Goal: Transaction & Acquisition: Purchase product/service

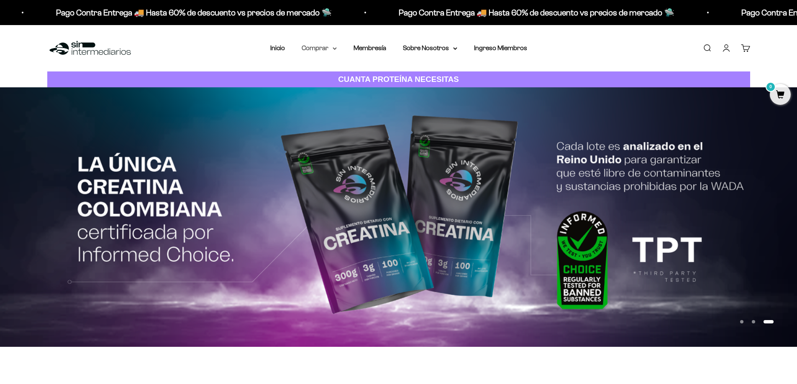
click at [320, 48] on summary "Comprar" at bounding box center [319, 48] width 35 height 11
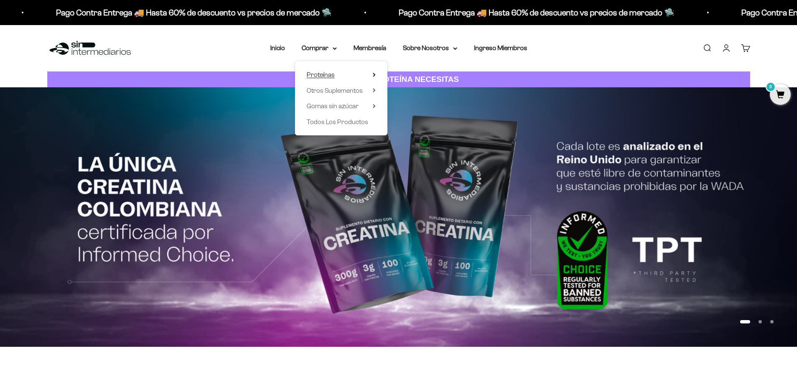
click at [317, 73] on span "Proteínas" at bounding box center [321, 74] width 28 height 7
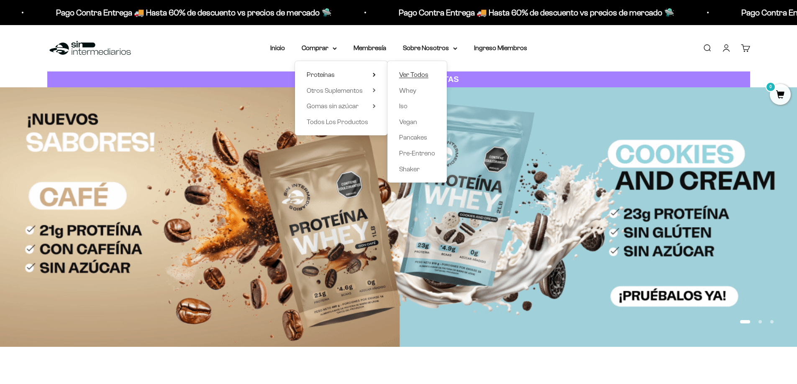
click at [409, 74] on span "Ver Todos" at bounding box center [413, 74] width 29 height 7
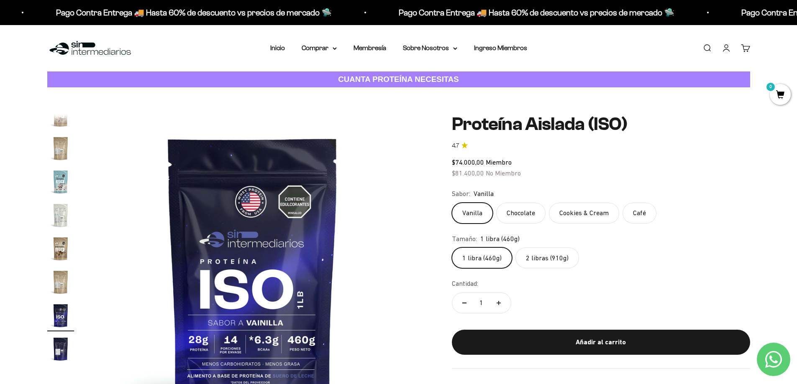
click at [550, 258] on label "2 libras (910g)" at bounding box center [547, 258] width 64 height 21
click at [452, 248] on input "2 libras (910g)" at bounding box center [451, 247] width 0 height 0
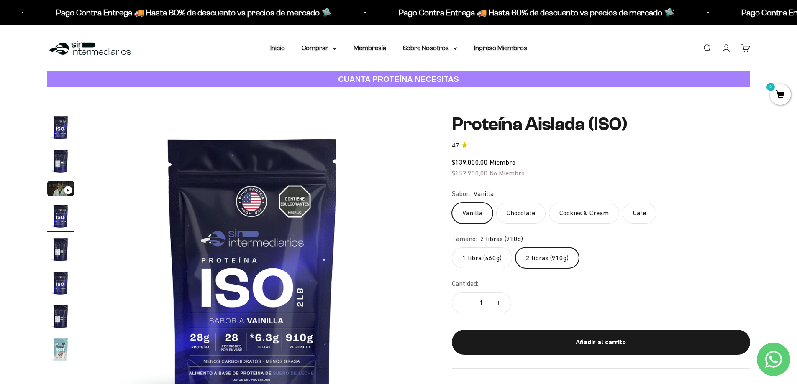
click at [52, 161] on img "Ir al artículo 2" at bounding box center [60, 161] width 27 height 27
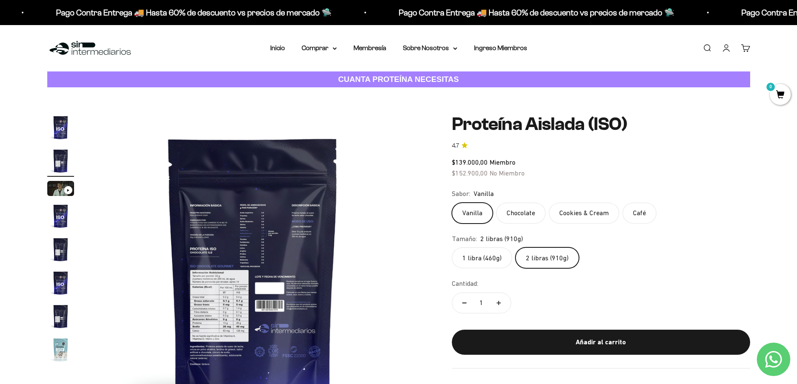
click at [214, 312] on img at bounding box center [253, 273] width 318 height 318
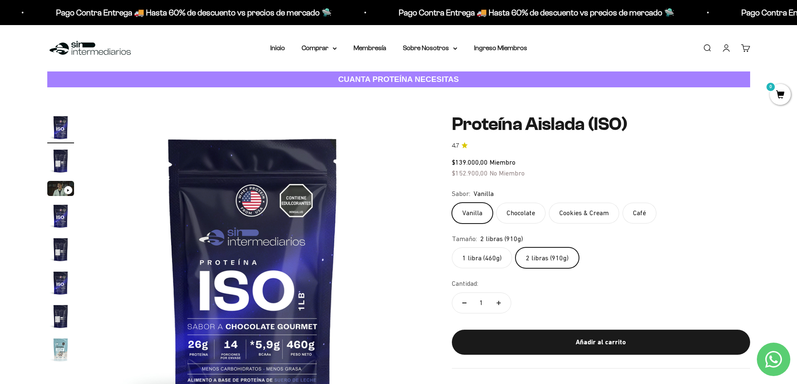
click at [416, 287] on div "Zoom Ir al artículo 1 Ir al artículo 2 Ir al artículo 3 Ir al artículo 4 Ir al …" at bounding box center [398, 273] width 703 height 318
click at [410, 288] on img at bounding box center [253, 273] width 318 height 318
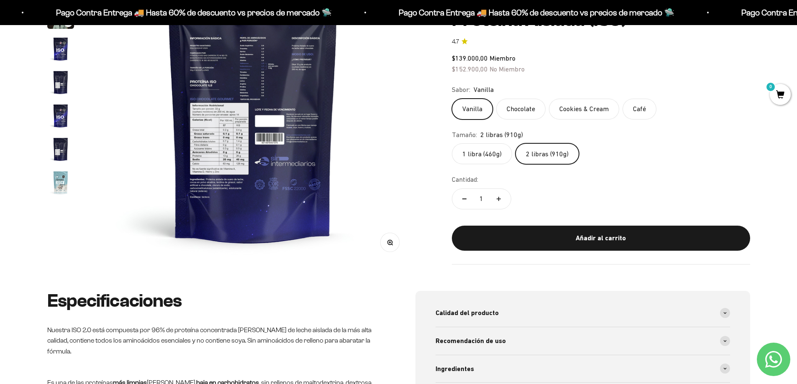
scroll to position [84, 0]
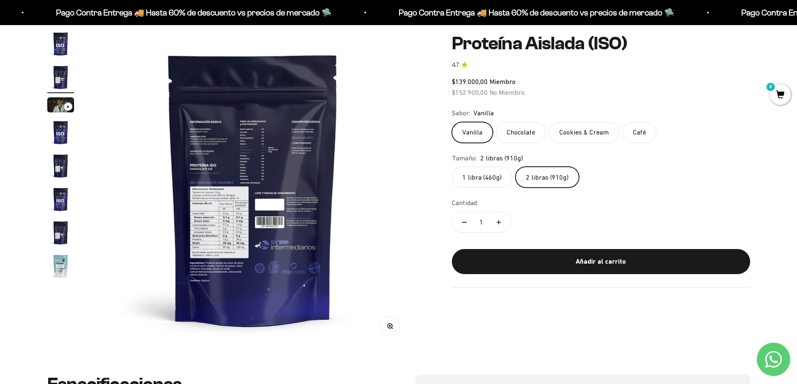
click at [60, 135] on img "Ir al artículo 4" at bounding box center [60, 132] width 27 height 27
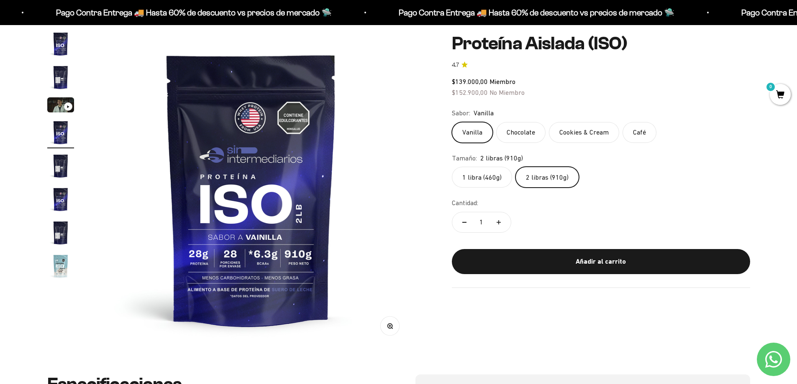
click at [60, 172] on img "Ir al artículo 5" at bounding box center [60, 166] width 27 height 27
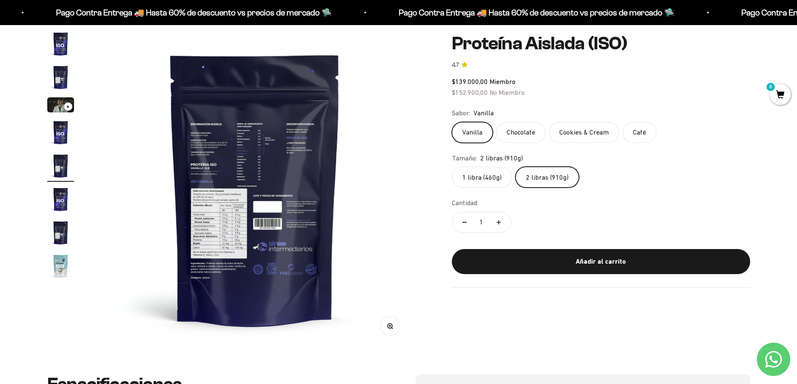
scroll to position [0, 1311]
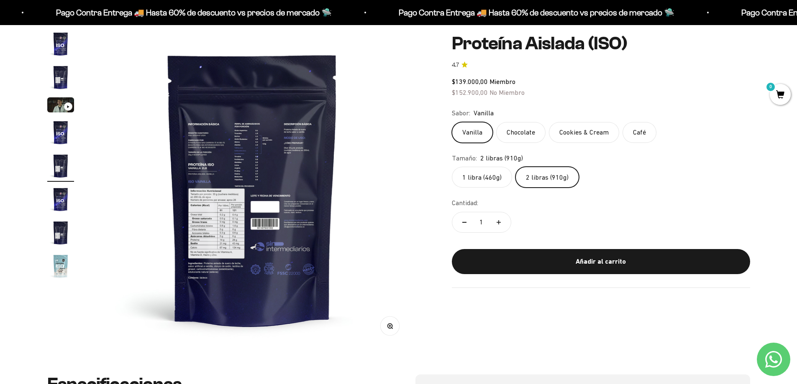
click at [58, 126] on img "Ir al artículo 4" at bounding box center [60, 132] width 27 height 27
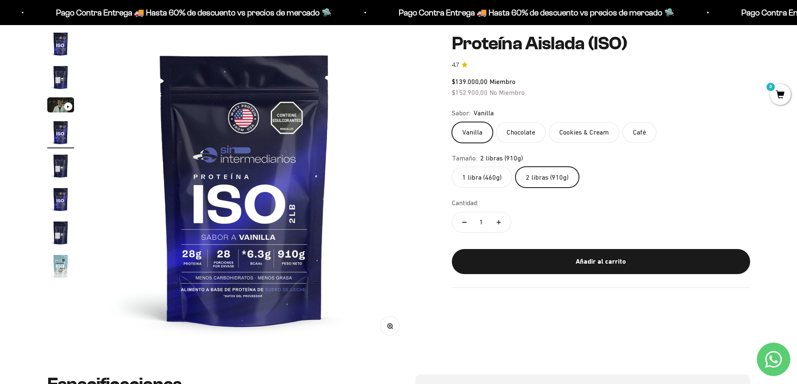
scroll to position [0, 983]
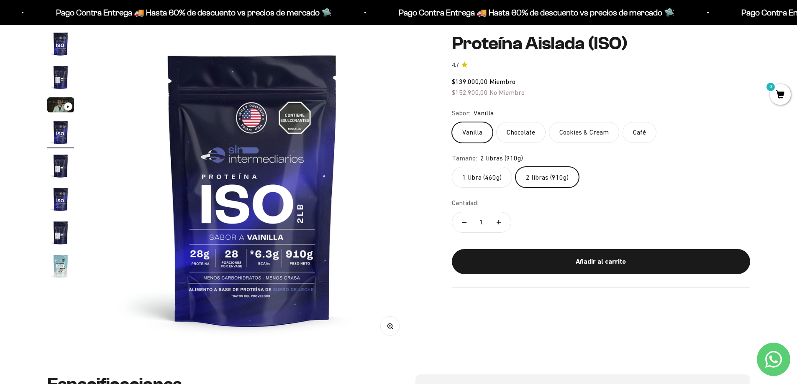
click at [65, 74] on img "Ir al artículo 2" at bounding box center [60, 77] width 27 height 27
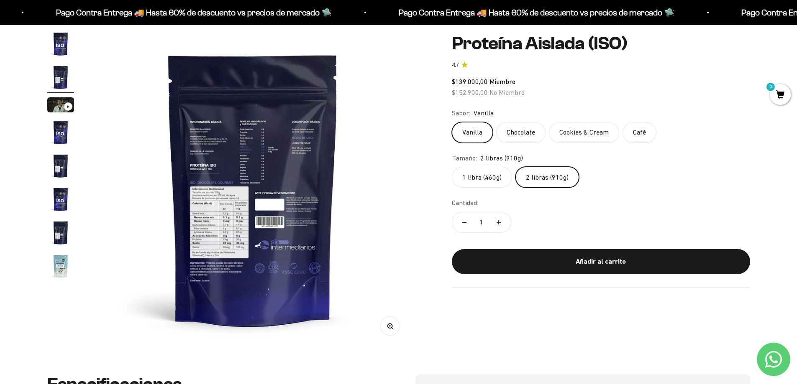
click at [58, 139] on img "Ir al artículo 4" at bounding box center [60, 132] width 27 height 27
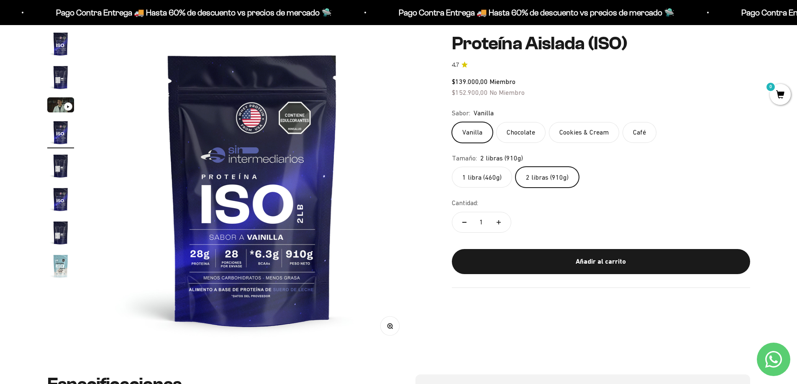
click at [71, 167] on img "Ir al artículo 5" at bounding box center [60, 166] width 27 height 27
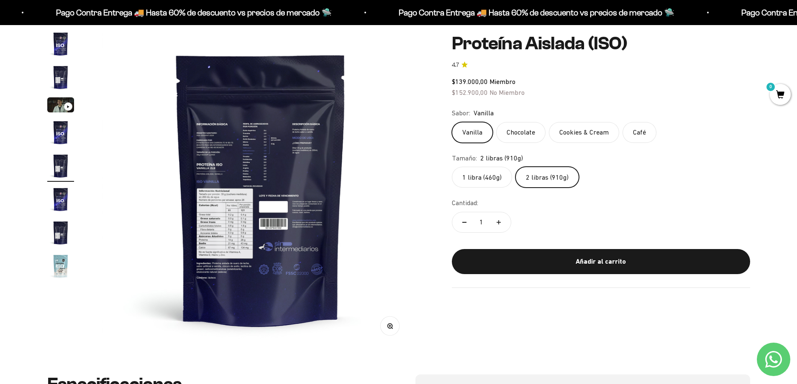
scroll to position [0, 1311]
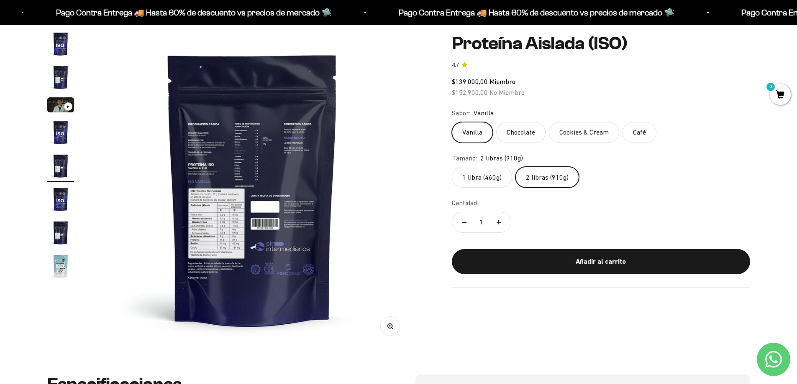
click at [72, 146] on img "Ir al artículo 4" at bounding box center [60, 132] width 27 height 27
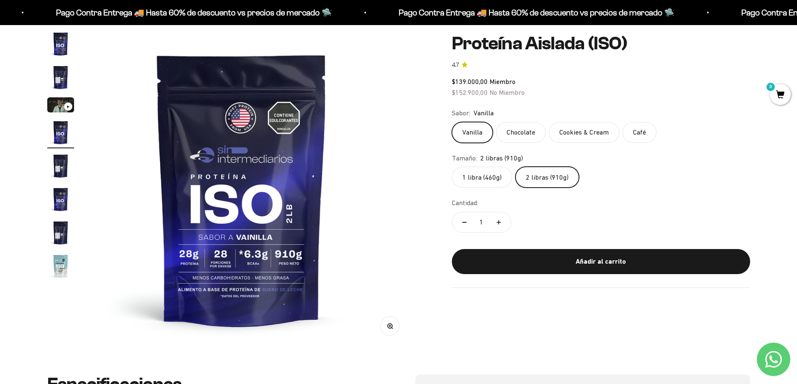
scroll to position [0, 983]
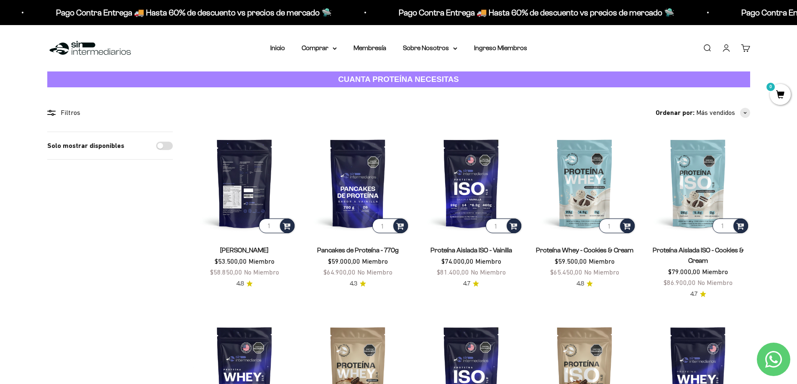
click at [271, 194] on img at bounding box center [244, 183] width 103 height 103
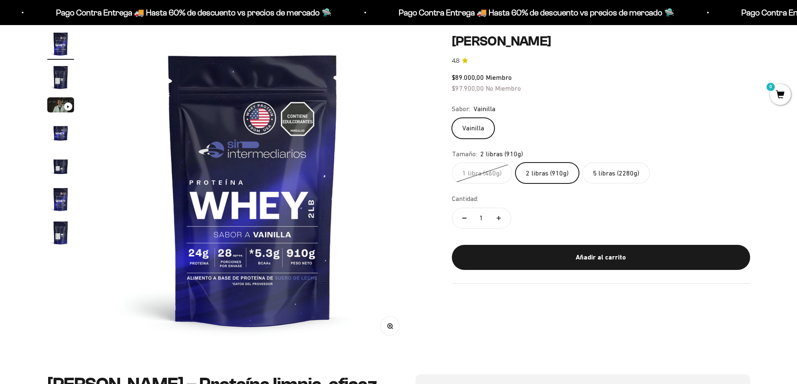
click at [52, 171] on img "Ir al artículo 5" at bounding box center [60, 166] width 27 height 27
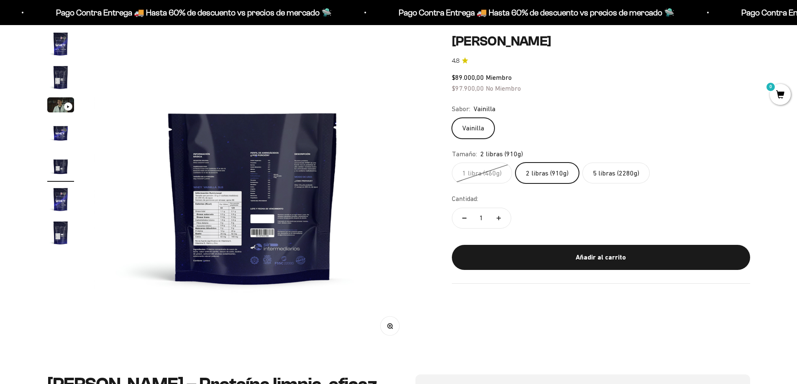
scroll to position [0, 1311]
click at [74, 212] on button "Ir al artículo 6" at bounding box center [60, 200] width 27 height 29
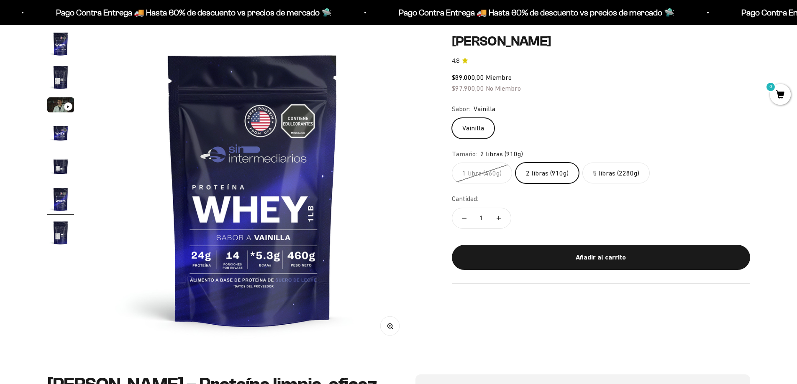
click at [68, 229] on img "Ir al artículo 7" at bounding box center [60, 233] width 27 height 27
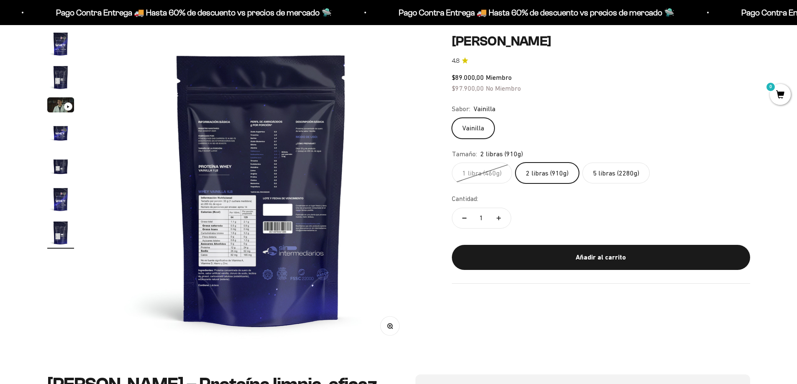
scroll to position [0, 1966]
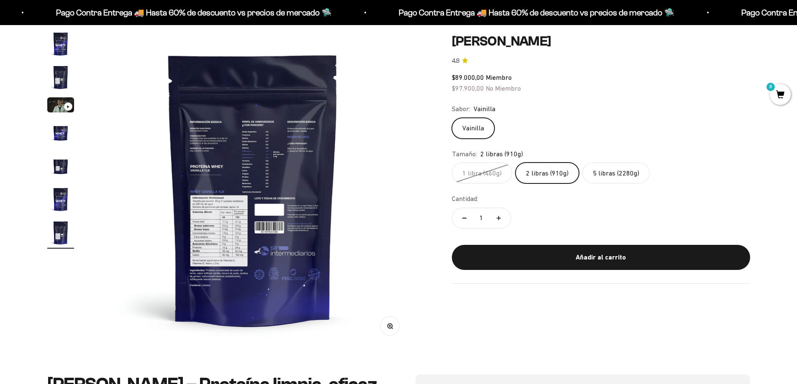
click at [616, 175] on label "5 libras (2280g)" at bounding box center [615, 173] width 67 height 21
click at [452, 163] on input "5 libras (2280g)" at bounding box center [451, 162] width 0 height 0
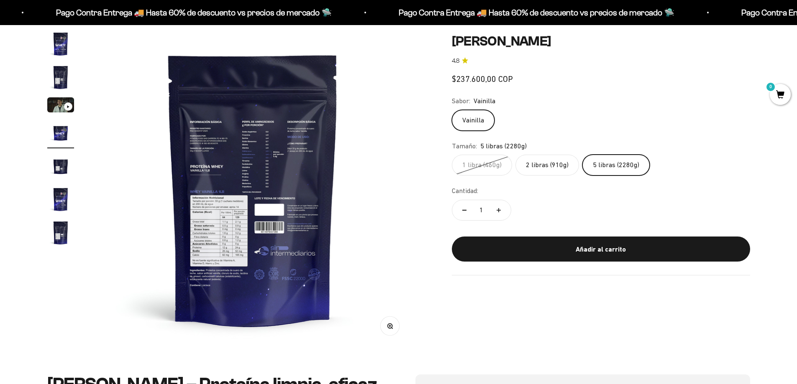
scroll to position [0, 983]
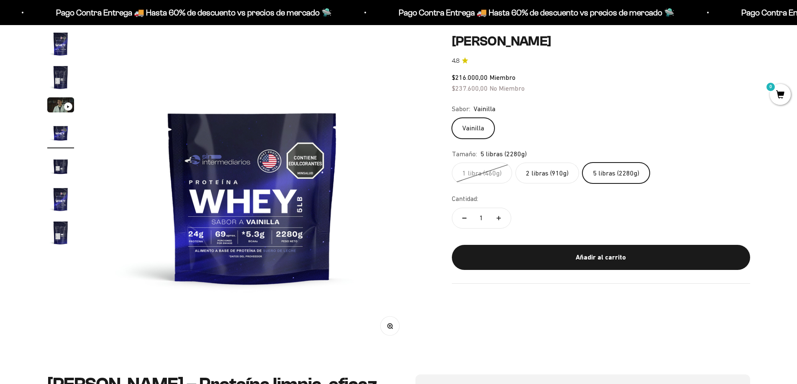
click at [539, 173] on label "2 libras (910g)" at bounding box center [547, 173] width 64 height 21
click at [452, 163] on input "2 libras (910g)" at bounding box center [451, 162] width 0 height 0
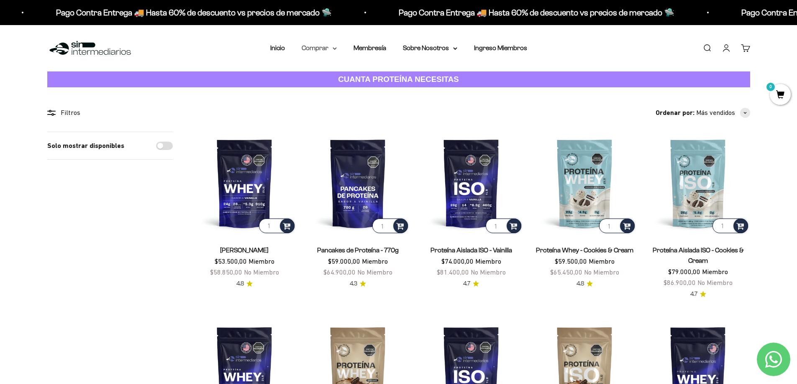
click at [323, 50] on summary "Comprar" at bounding box center [319, 48] width 35 height 11
click at [338, 91] on span "Otros Suplementos" at bounding box center [335, 90] width 56 height 7
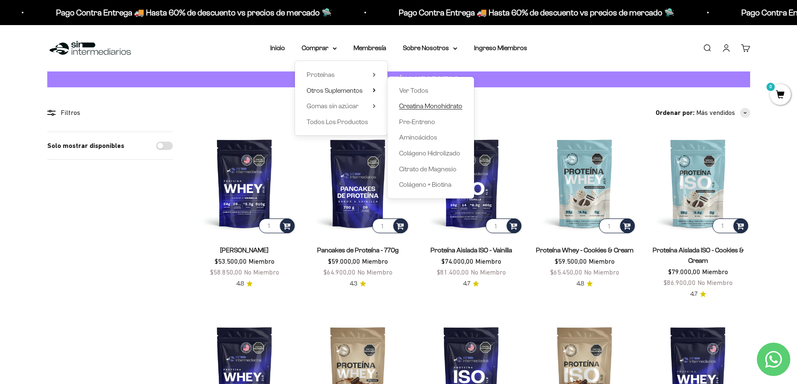
click at [417, 106] on span "Creatina Monohidrato" at bounding box center [430, 105] width 63 height 7
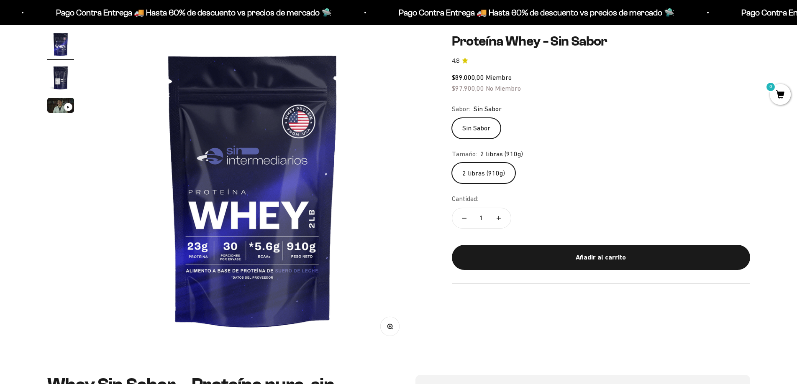
scroll to position [84, 0]
click at [56, 69] on img "Ir al artículo 2" at bounding box center [60, 77] width 27 height 27
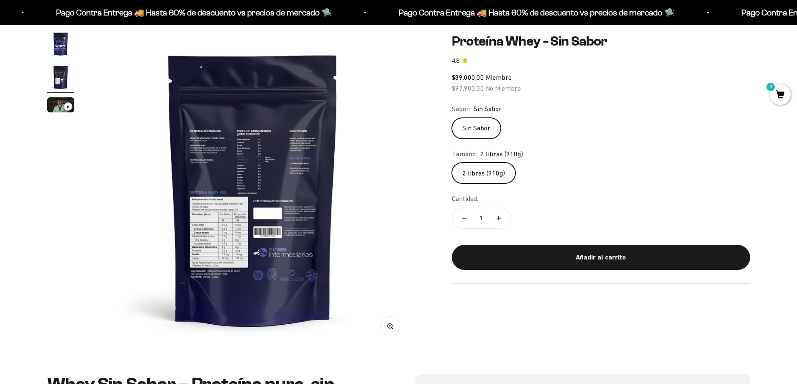
click at [253, 250] on img at bounding box center [253, 190] width 318 height 318
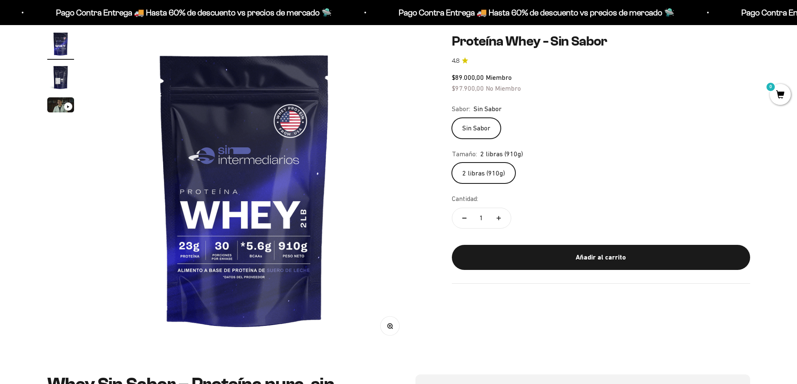
scroll to position [0, 0]
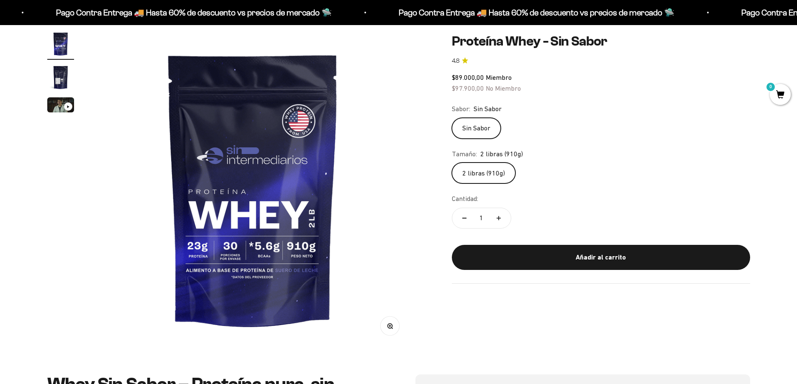
click at [430, 183] on div "Zoom Ir al artículo 1 Ir al artículo 2 Ir al artículo 3 Proteína Whey - Sin Sab…" at bounding box center [398, 190] width 703 height 318
click at [347, 195] on img at bounding box center [253, 190] width 318 height 318
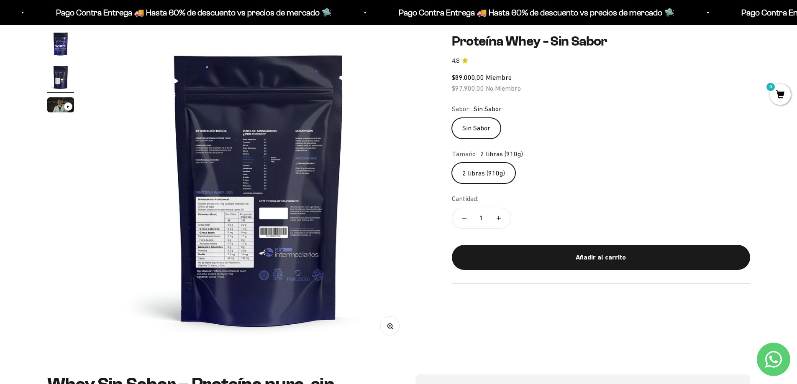
scroll to position [0, 328]
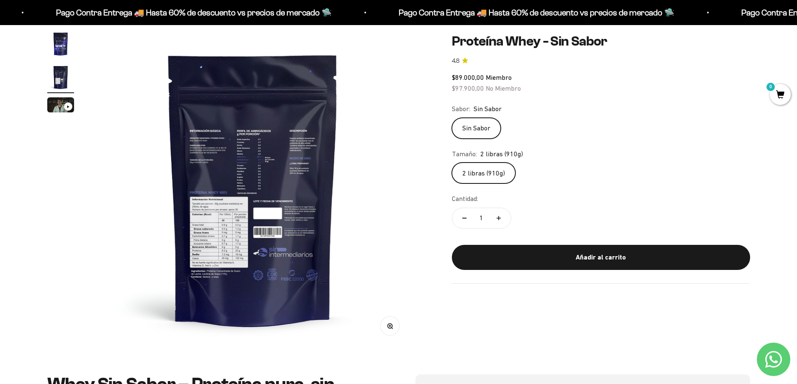
click at [228, 230] on img at bounding box center [253, 190] width 318 height 318
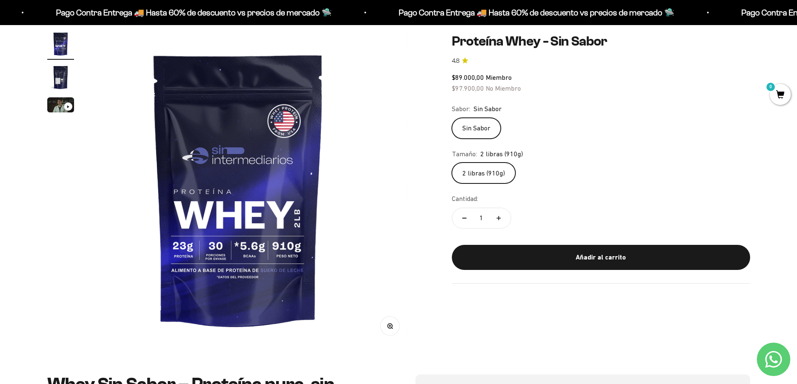
scroll to position [0, 0]
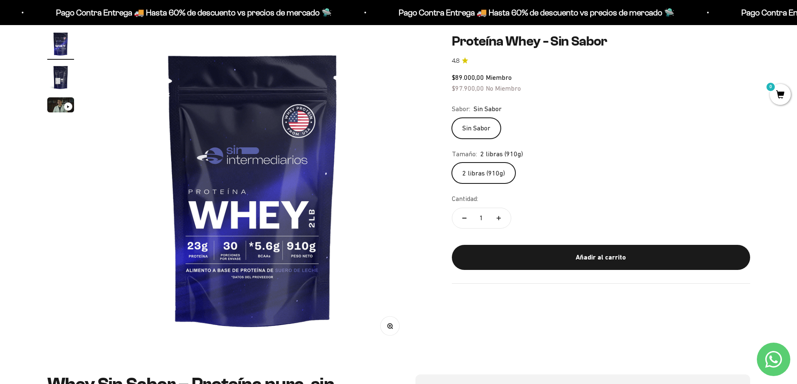
click at [372, 225] on img at bounding box center [253, 190] width 318 height 318
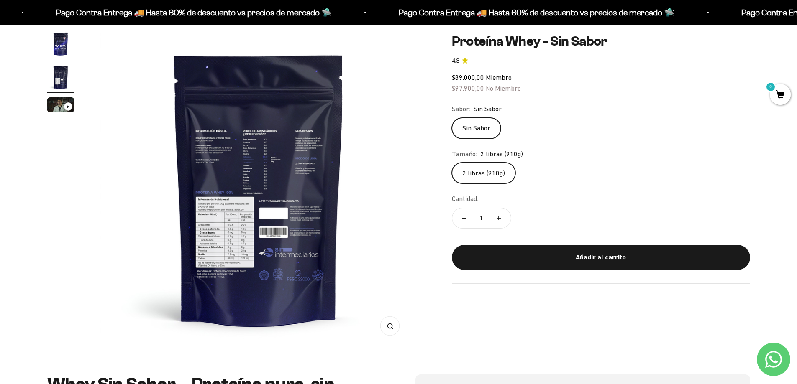
scroll to position [0, 328]
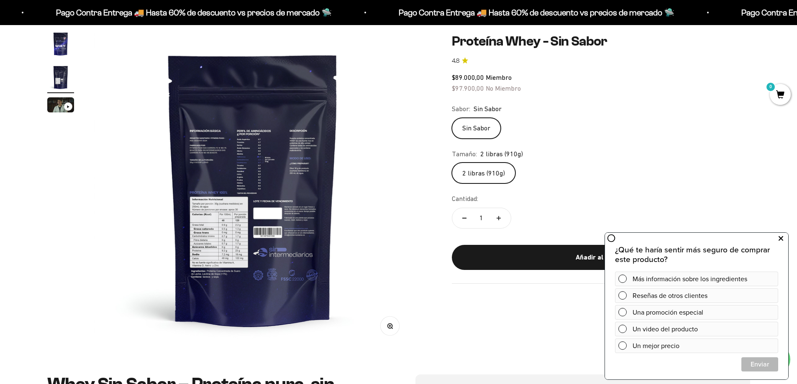
click at [779, 242] on icon at bounding box center [781, 238] width 5 height 11
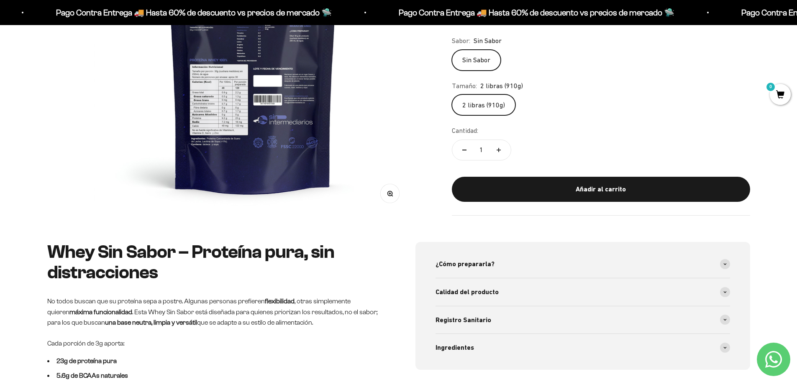
scroll to position [293, 0]
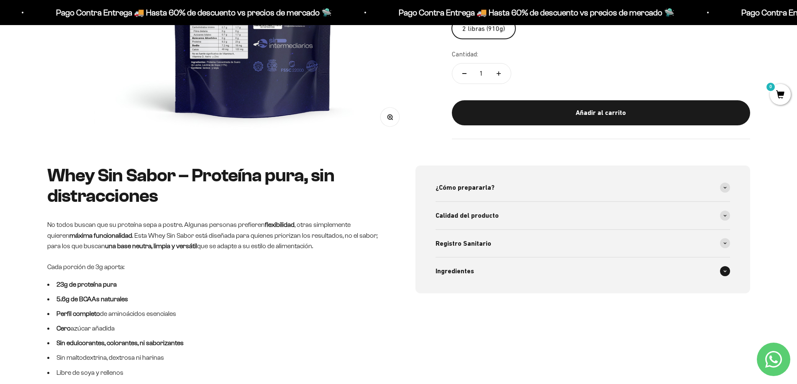
click at [463, 266] on div "Ingredientes" at bounding box center [583, 272] width 295 height 28
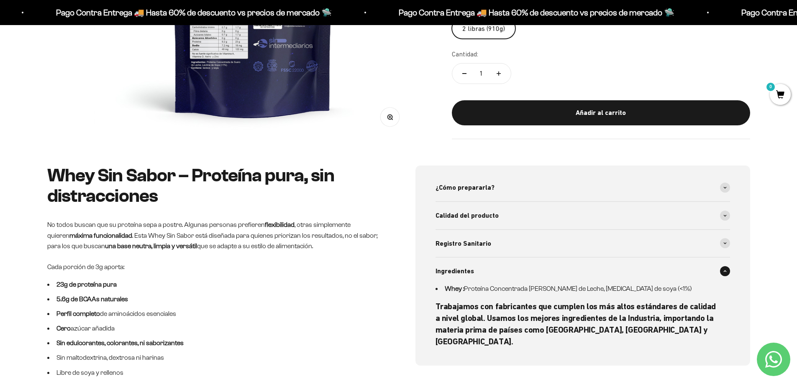
scroll to position [377, 0]
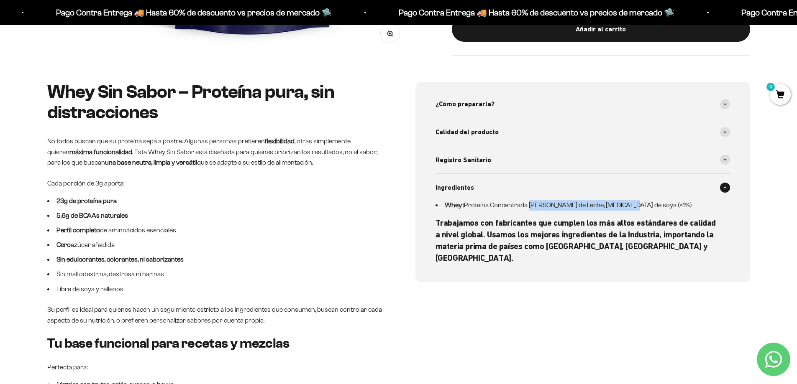
drag, startPoint x: 528, startPoint y: 208, endPoint x: 623, endPoint y: 205, distance: 95.4
click at [623, 205] on li "Whey : Proteína Concentrada de Suero de Leche, lecitina de soya (<1%)" at bounding box center [578, 205] width 284 height 11
click at [509, 211] on div "Whey : Proteína Concentrada de Suero de Leche, lecitina de soya (<1%) Trabajamo…" at bounding box center [578, 232] width 284 height 64
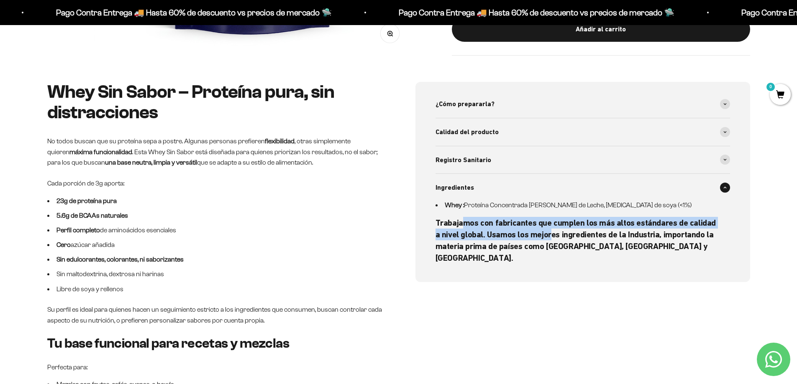
drag, startPoint x: 461, startPoint y: 222, endPoint x: 543, endPoint y: 231, distance: 82.5
click at [543, 231] on h6 "Trabajamos con fabricantes que cumplen los más altos estándares de calidad a ni…" at bounding box center [578, 240] width 284 height 47
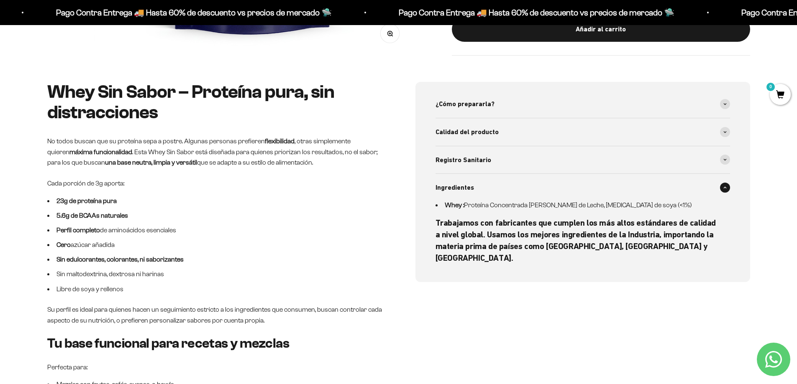
click at [490, 200] on li "Whey : Proteína Concentrada de Suero de Leche, lecitina de soya (<1%)" at bounding box center [578, 205] width 284 height 11
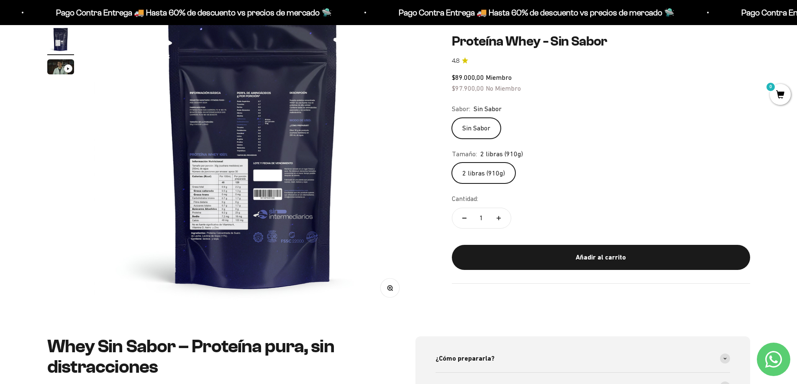
scroll to position [84, 0]
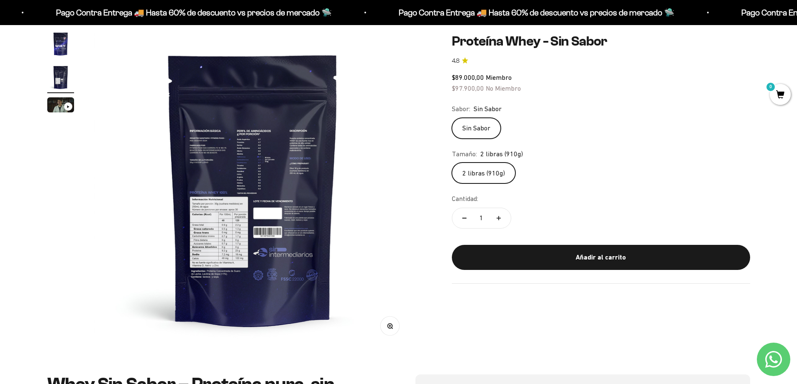
click at [66, 82] on img "Ir al artículo 2" at bounding box center [60, 77] width 27 height 27
click at [69, 57] on img "Ir al artículo 1" at bounding box center [60, 44] width 27 height 27
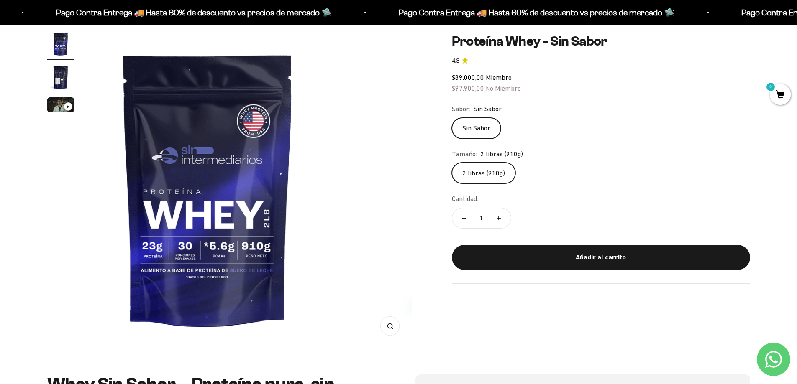
scroll to position [0, 0]
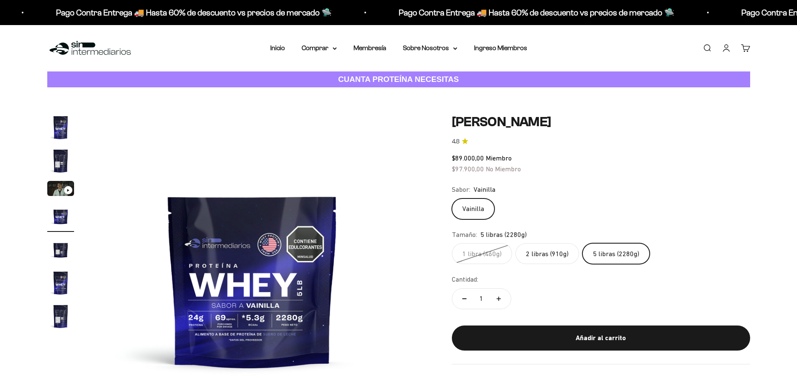
click at [548, 254] on label "2 libras (910g)" at bounding box center [547, 253] width 64 height 21
click at [452, 243] on input "2 libras (910g)" at bounding box center [451, 243] width 0 height 0
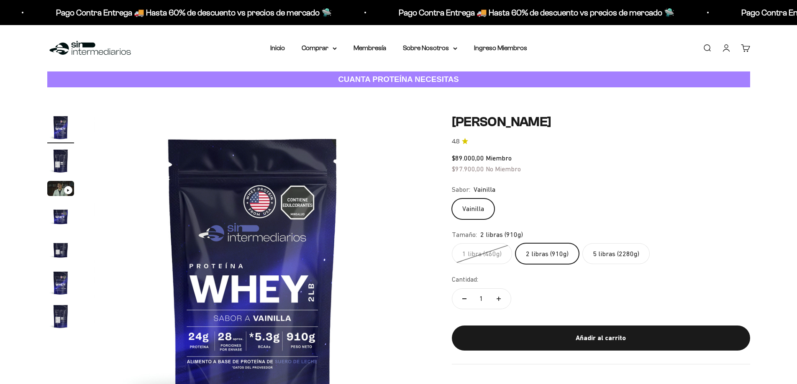
click at [605, 254] on label "5 libras (2280g)" at bounding box center [615, 253] width 67 height 21
click at [452, 243] on input "5 libras (2280g)" at bounding box center [451, 243] width 0 height 0
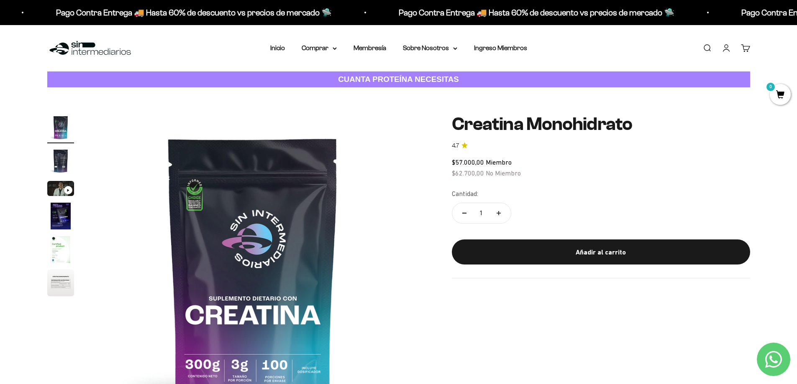
click at [48, 164] on img "Ir al artículo 2" at bounding box center [60, 161] width 27 height 27
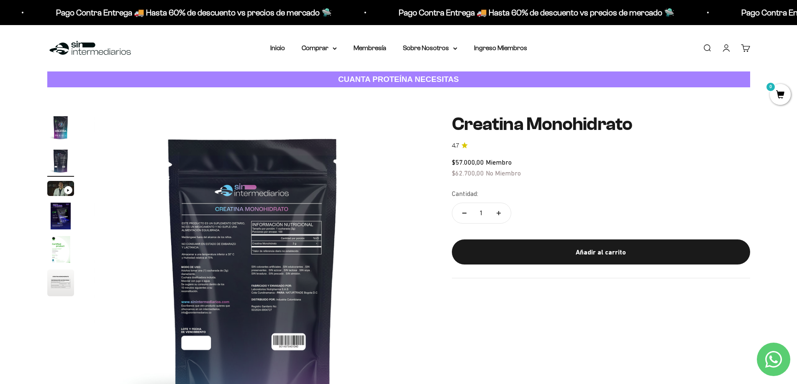
click at [264, 268] on img at bounding box center [253, 273] width 318 height 318
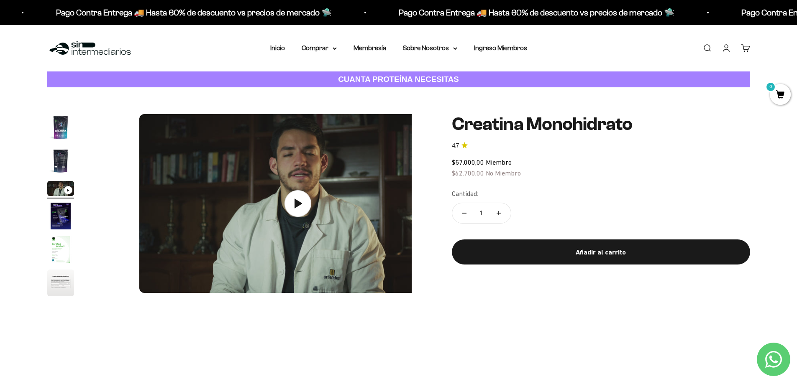
scroll to position [0, 655]
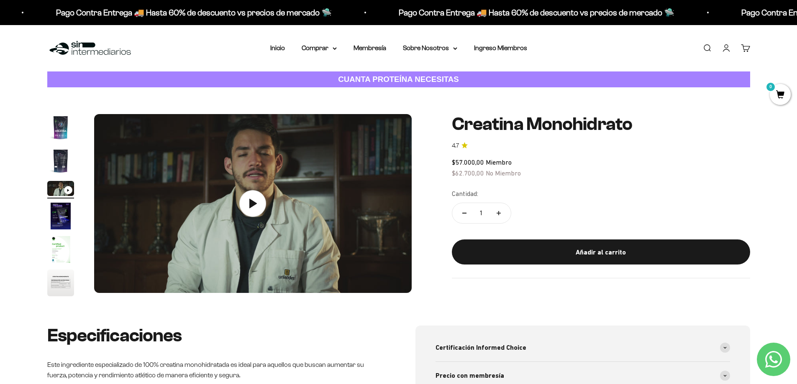
click at [67, 159] on img "Ir al artículo 2" at bounding box center [60, 161] width 27 height 27
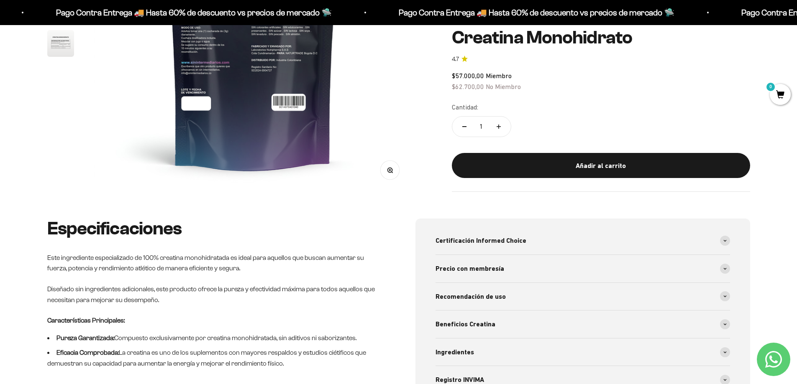
scroll to position [293, 0]
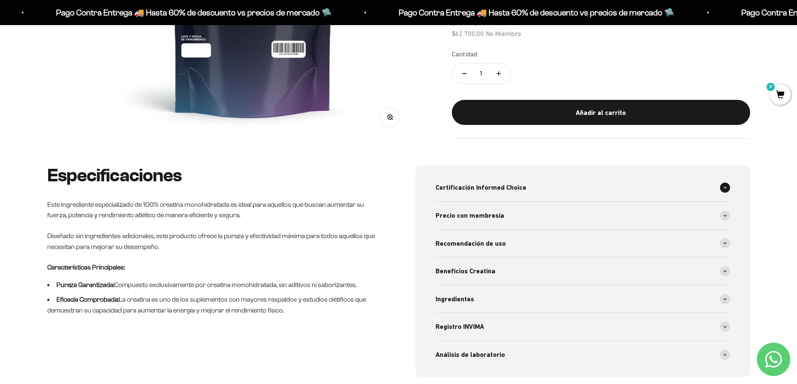
click at [546, 184] on div "Certificación Informed Choice" at bounding box center [583, 188] width 295 height 28
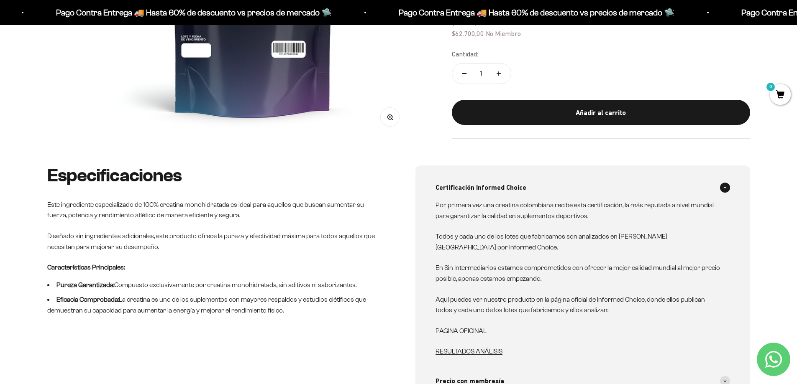
click at [546, 184] on div "Certificación Informed Choice" at bounding box center [583, 188] width 295 height 28
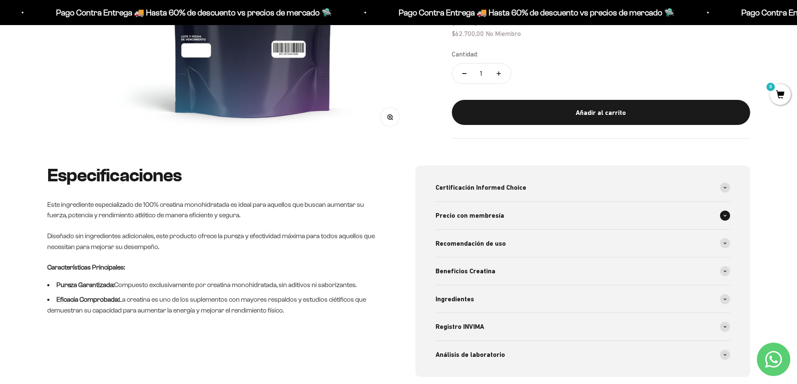
click at [529, 213] on div "Precio con membresía" at bounding box center [583, 216] width 295 height 28
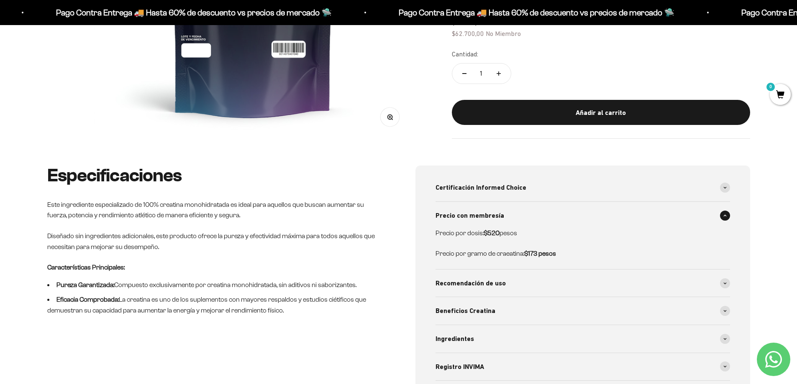
click at [529, 213] on div "Precio con membresía" at bounding box center [583, 216] width 295 height 28
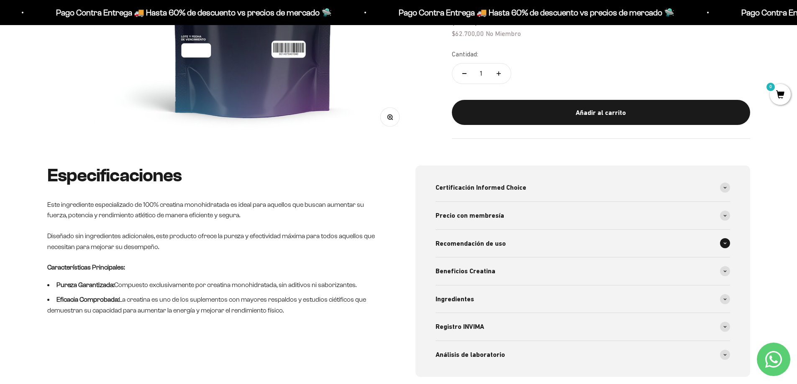
click at [521, 236] on div "Recomendación de uso" at bounding box center [583, 244] width 295 height 28
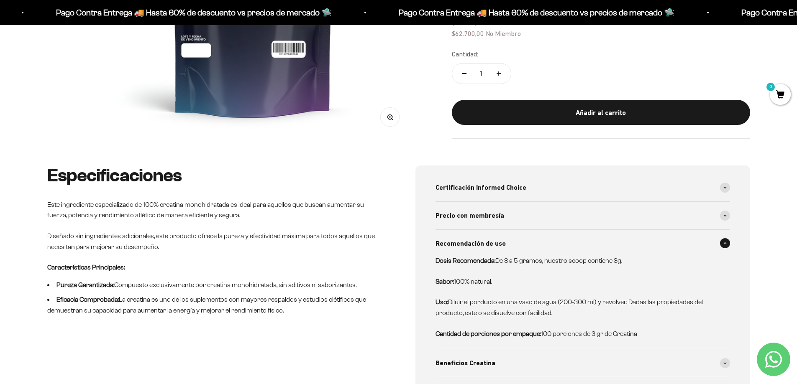
click at [521, 236] on div "Recomendación de uso" at bounding box center [583, 244] width 295 height 28
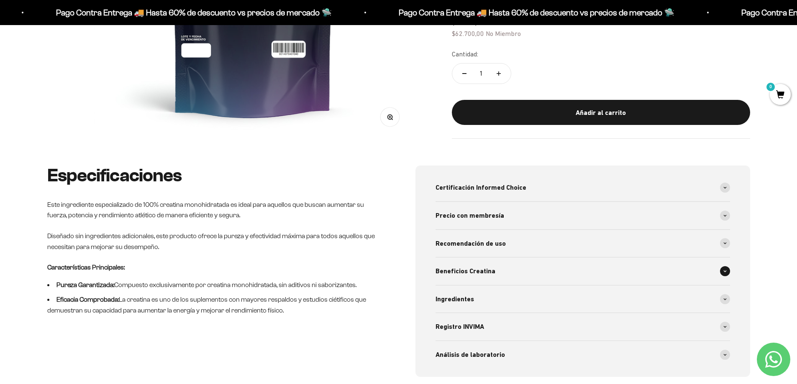
click at [503, 267] on div "Beneficios Creatina" at bounding box center [583, 272] width 295 height 28
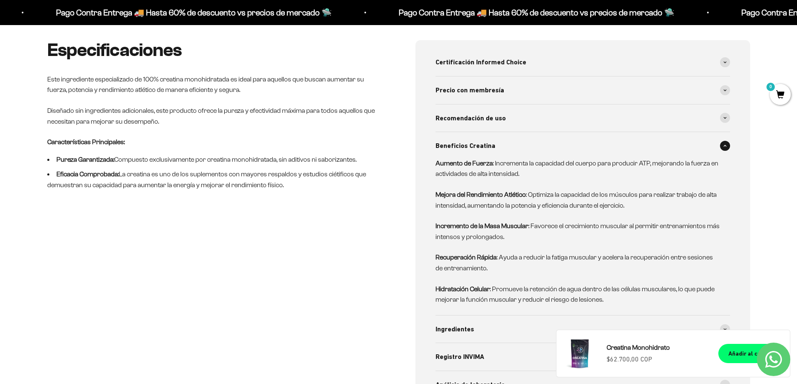
scroll to position [502, 0]
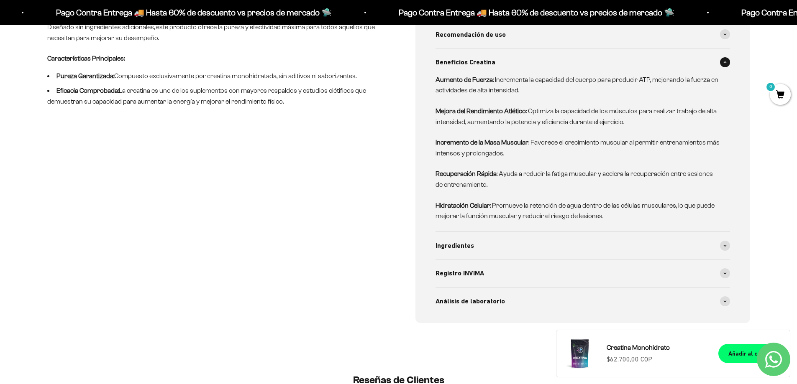
click at [499, 219] on p "Hidratación Celular : Promueve la retención de agua dentro de las células muscu…" at bounding box center [578, 210] width 284 height 21
click at [490, 244] on div "Ingredientes" at bounding box center [583, 246] width 295 height 28
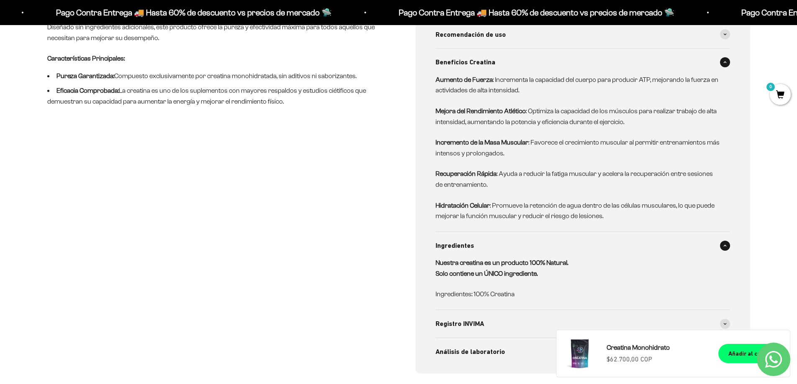
click at [490, 244] on div "Ingredientes" at bounding box center [583, 246] width 295 height 28
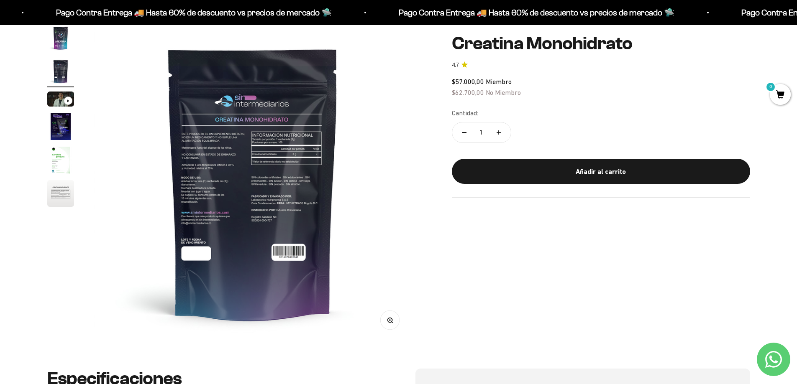
scroll to position [0, 0]
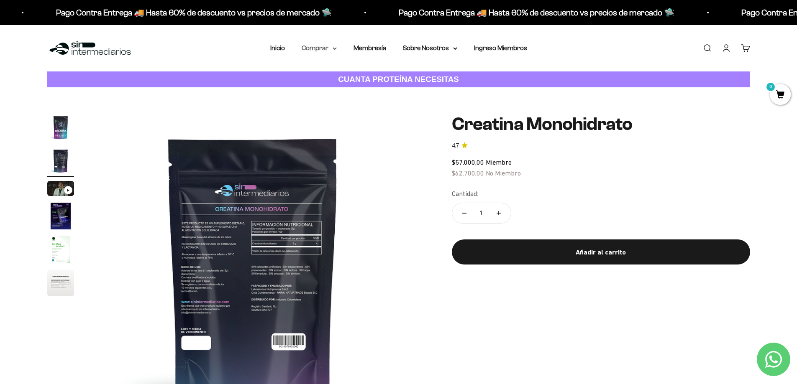
click at [325, 53] on summary "Comprar" at bounding box center [319, 48] width 35 height 11
click at [331, 85] on div "Proteínas Ver Todos Whey Iso Vegan Shaker" at bounding box center [341, 98] width 92 height 74
click at [329, 105] on span "Gomas sin azúcar" at bounding box center [333, 105] width 52 height 7
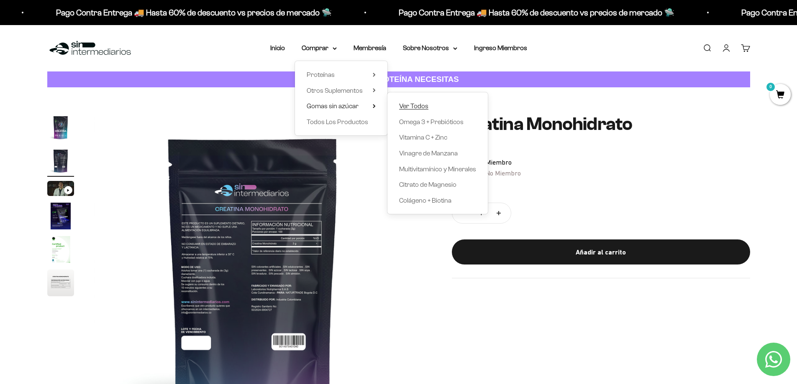
click at [406, 106] on span "Ver Todos" at bounding box center [413, 105] width 29 height 7
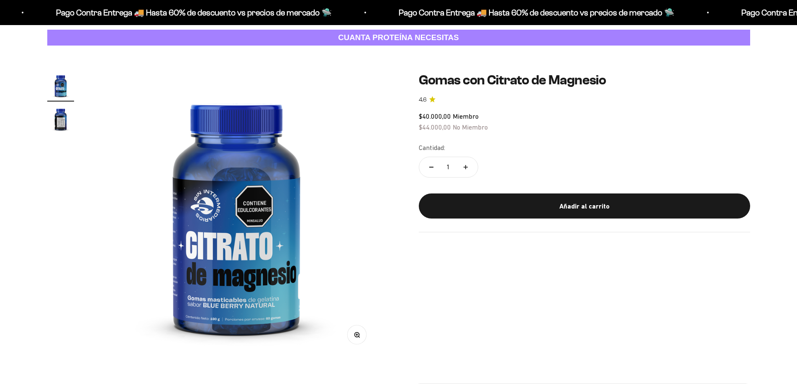
click at [61, 117] on img "Ir al artículo 2" at bounding box center [60, 119] width 27 height 27
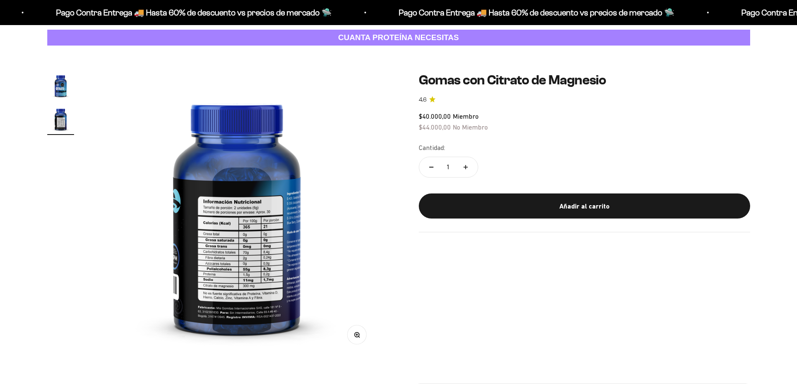
scroll to position [0, 295]
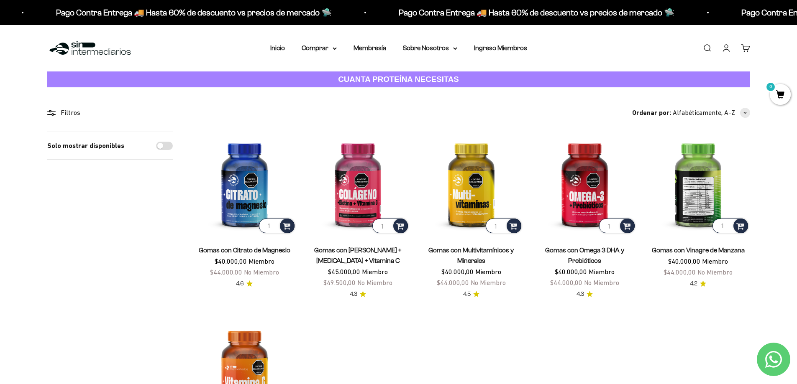
click at [705, 171] on img at bounding box center [697, 183] width 103 height 103
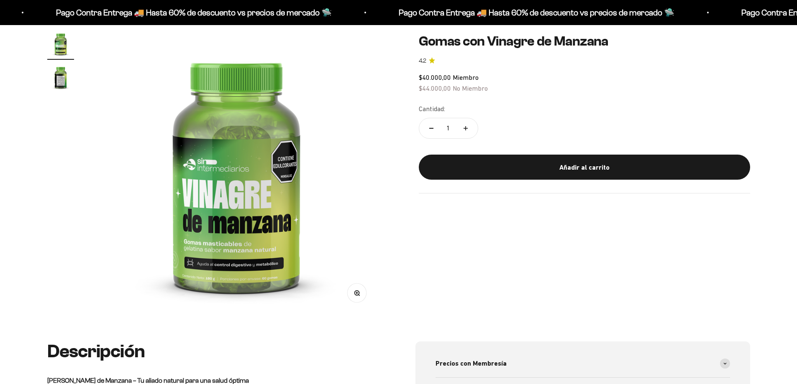
click at [71, 78] on img "Ir al artículo 2" at bounding box center [60, 77] width 27 height 27
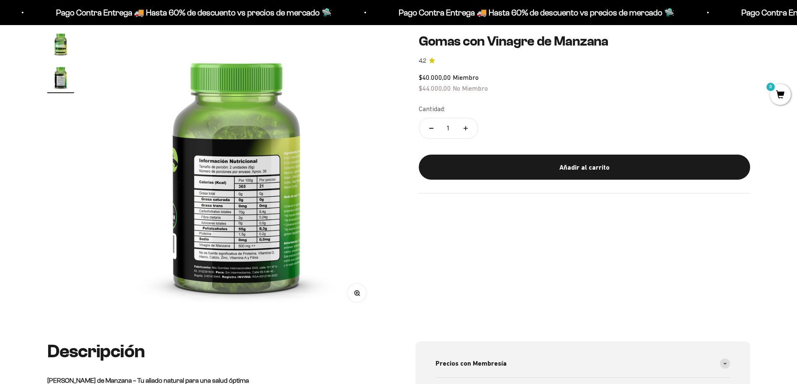
click at [273, 214] on img at bounding box center [236, 173] width 284 height 284
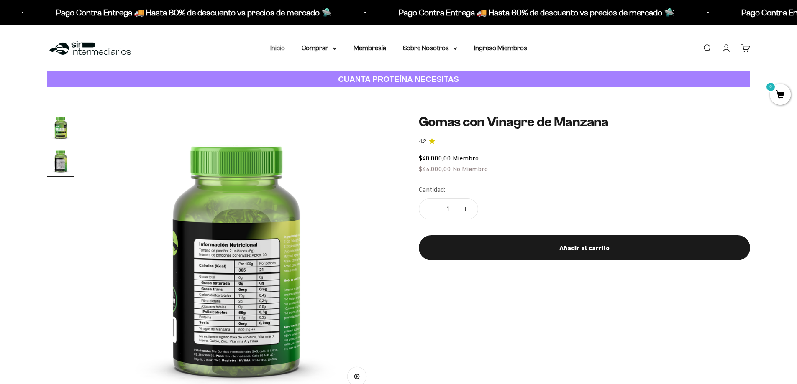
click at [277, 50] on link "Inicio" at bounding box center [277, 47] width 15 height 7
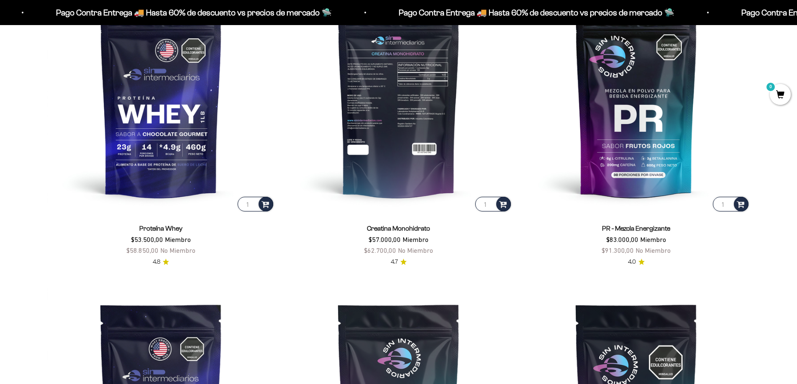
scroll to position [460, 0]
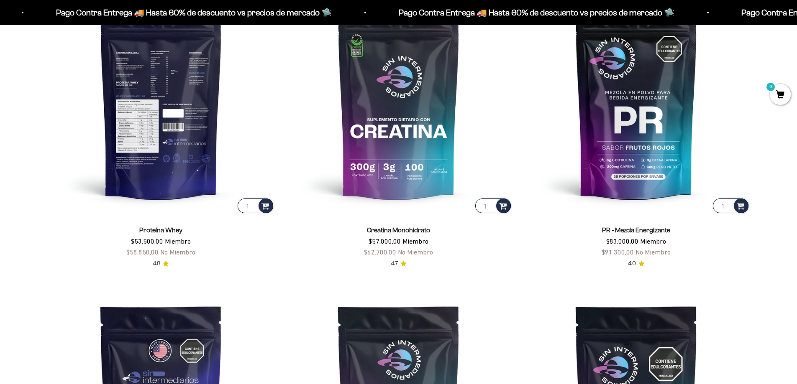
click at [177, 172] on img at bounding box center [161, 101] width 228 height 228
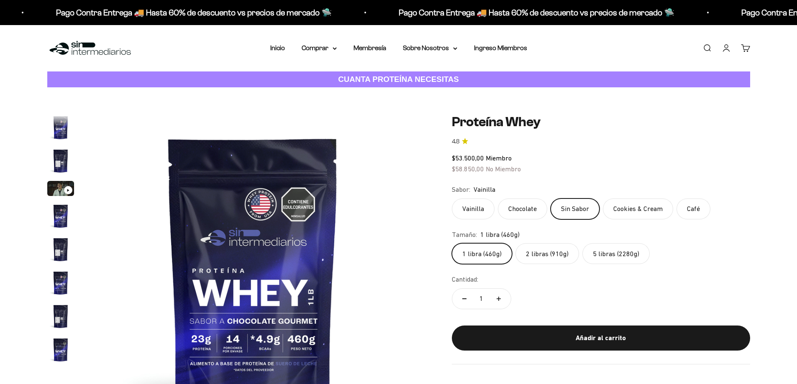
click at [547, 258] on label "2 libras (910g)" at bounding box center [547, 253] width 64 height 21
click at [452, 243] on input "2 libras (910g)" at bounding box center [451, 243] width 0 height 0
radio input "true"
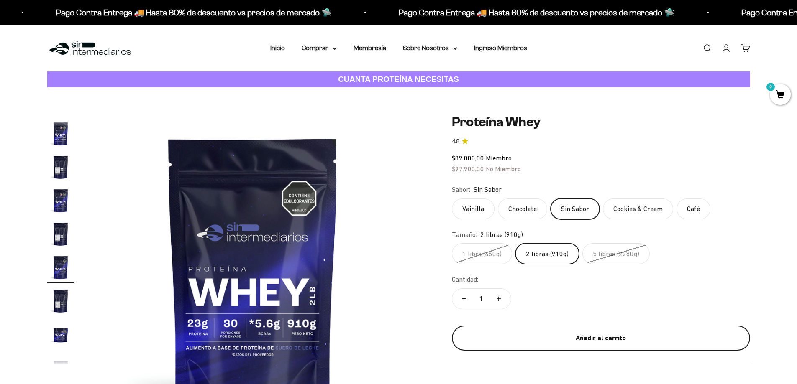
click at [546, 331] on button "Añadir al carrito" at bounding box center [601, 338] width 298 height 25
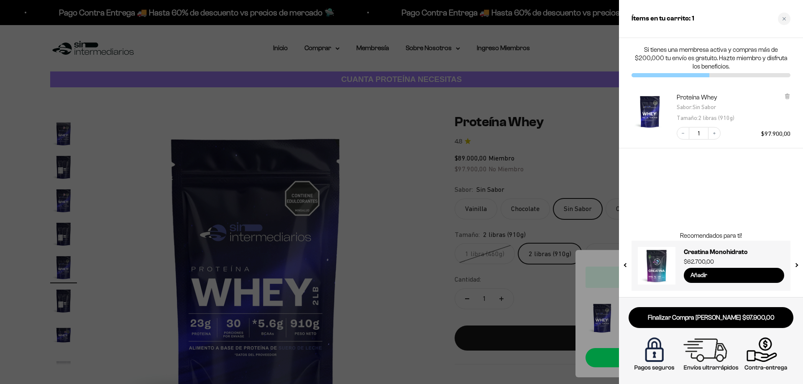
click at [571, 167] on div at bounding box center [401, 192] width 803 height 384
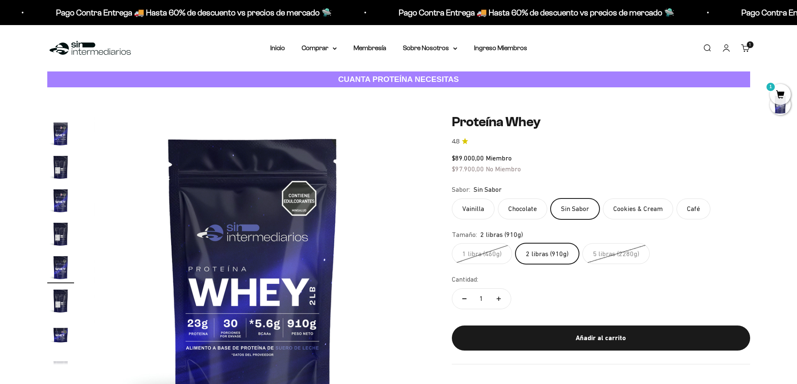
click at [466, 205] on label "Vainilla" at bounding box center [473, 209] width 43 height 21
click at [452, 199] on input "Vainilla" at bounding box center [451, 198] width 0 height 0
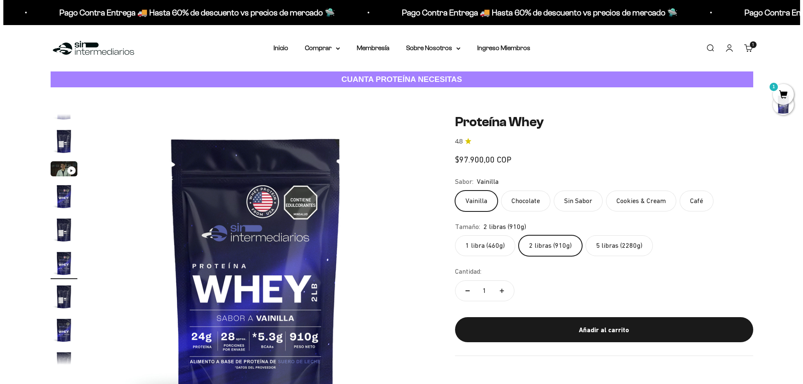
scroll to position [15, 0]
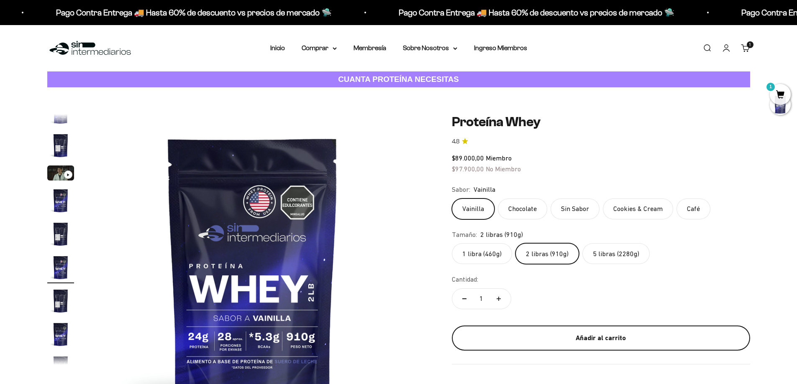
click at [527, 334] on div "Añadir al carrito" at bounding box center [601, 338] width 265 height 11
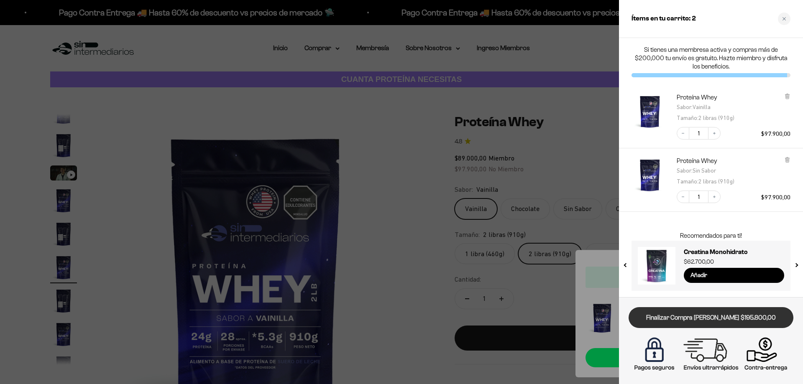
click at [699, 321] on link "Finalizar Compra [PERSON_NAME] $195.800,00" at bounding box center [711, 317] width 165 height 21
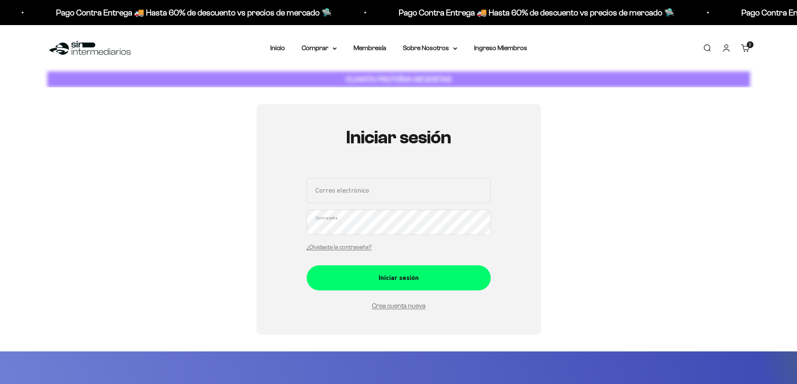
click at [360, 195] on input "Correo electrónico" at bounding box center [399, 190] width 184 height 25
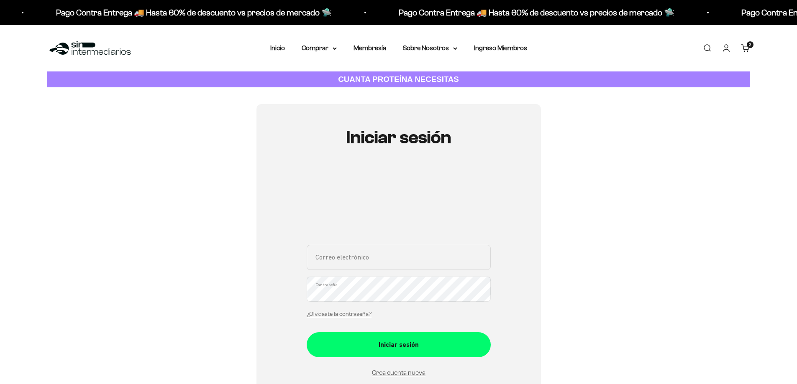
click at [277, 213] on div "Iniciar sesión Correo electrónico Contraseña ¿Olvidaste la contraseña? Iniciar …" at bounding box center [398, 272] width 284 height 336
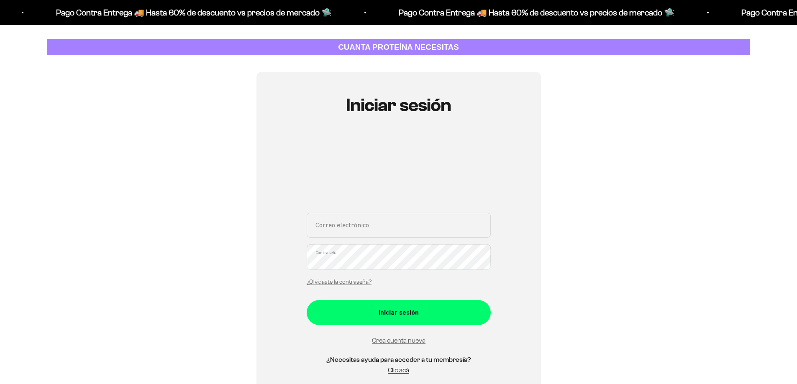
scroll to position [167, 0]
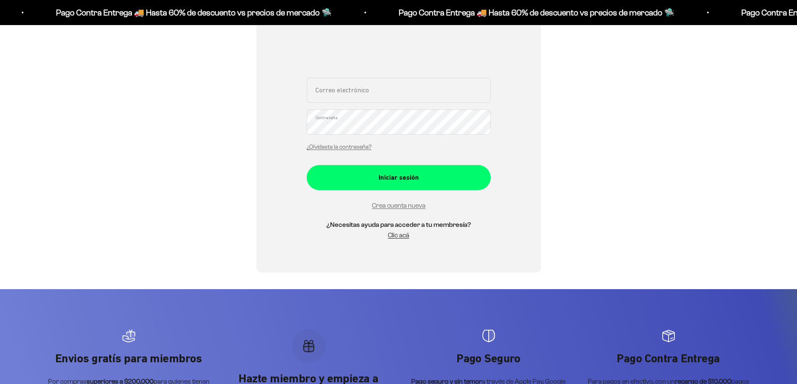
click at [247, 212] on div "Iniciar sesión Correo electrónico Contraseña ¿Olvidaste la contraseña? Iniciar …" at bounding box center [398, 105] width 703 height 336
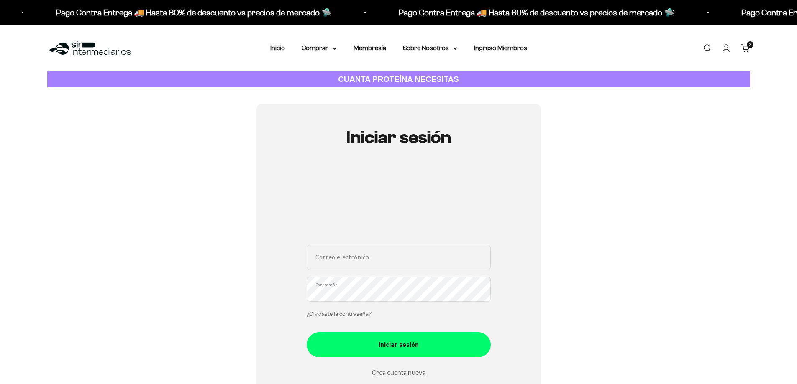
scroll to position [42, 0]
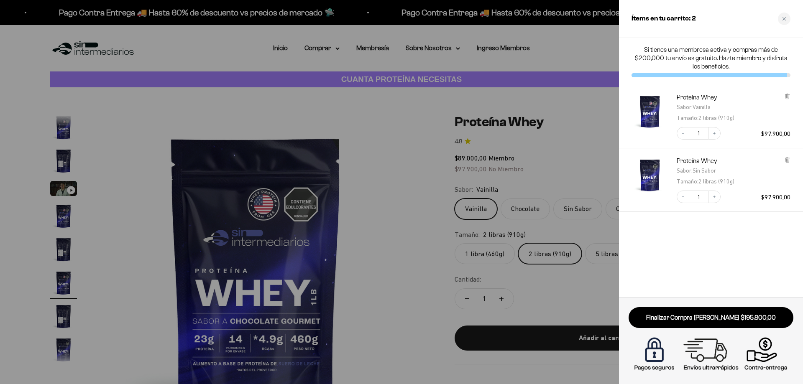
click at [546, 314] on div at bounding box center [401, 192] width 803 height 384
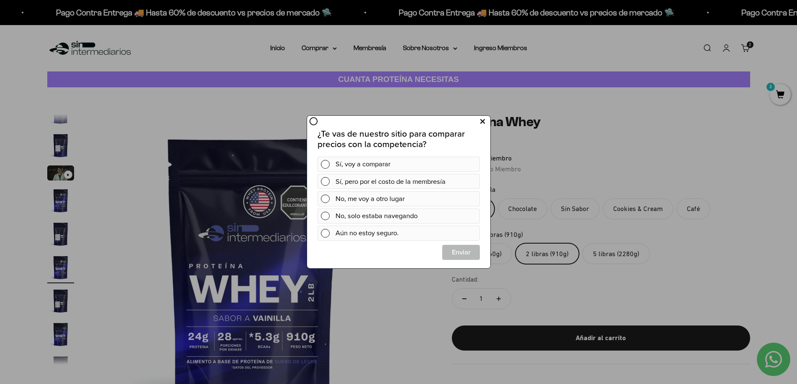
click at [480, 124] on icon at bounding box center [482, 121] width 5 height 11
